Goal: Task Accomplishment & Management: Complete application form

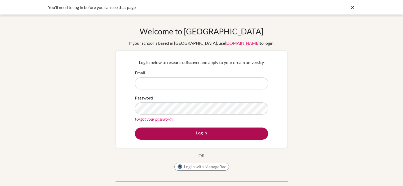
type input "ivalladares@macrisschool.org"
click at [193, 132] on button "Log in" at bounding box center [201, 134] width 133 height 12
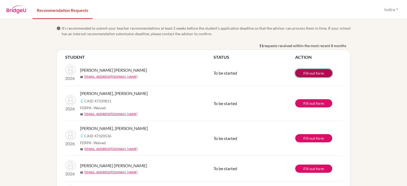
click at [304, 73] on link "Fill out form" at bounding box center [313, 73] width 37 height 8
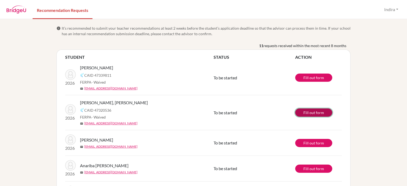
click at [310, 113] on link "Fill out form" at bounding box center [313, 113] width 37 height 8
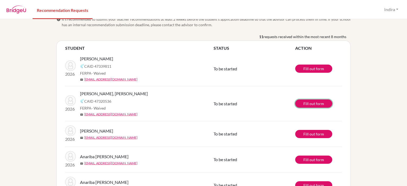
scroll to position [5, 0]
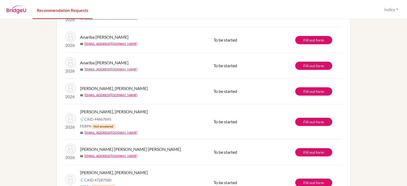
scroll to position [92, 0]
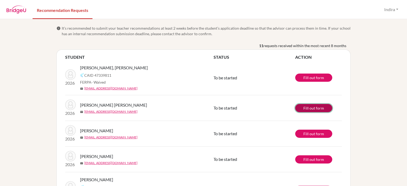
click at [304, 108] on link "Fill out form" at bounding box center [313, 108] width 37 height 8
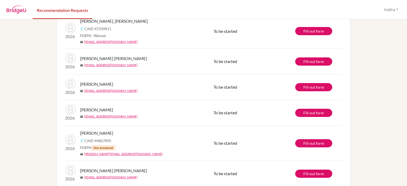
scroll to position [40, 0]
